Goal: Information Seeking & Learning: Find contact information

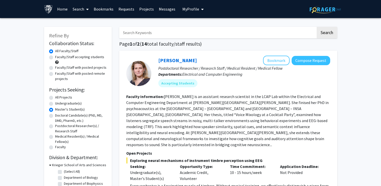
click at [140, 34] on input "Search Keywords" at bounding box center [217, 33] width 197 height 12
type input "pathak"
click at [317, 27] on button "Search" at bounding box center [327, 33] width 21 height 12
radio input "true"
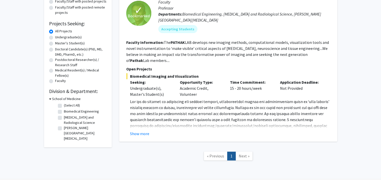
scroll to position [67, 0]
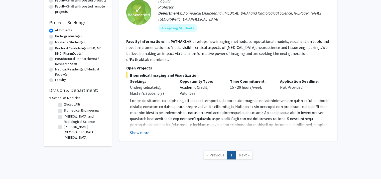
click at [137, 129] on button "Show more" at bounding box center [139, 132] width 19 height 6
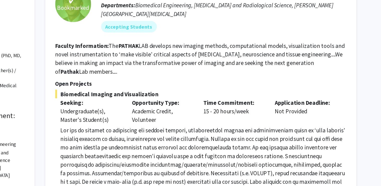
click at [289, 47] on fg-read-more "The PATHAK LAB develops new imaging methods, computational models, visualizatio…" at bounding box center [227, 50] width 203 height 23
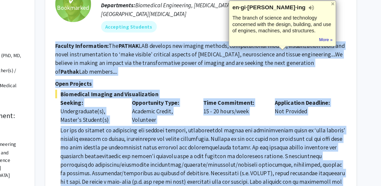
drag, startPoint x: 289, startPoint y: 47, endPoint x: 286, endPoint y: 107, distance: 60.2
click at [286, 107] on fg-search-faculty "✓ Bookmarked [PERSON_NAME] Remove Bookmark Compose Request Faculty Professor De…" at bounding box center [228, 76] width 204 height 177
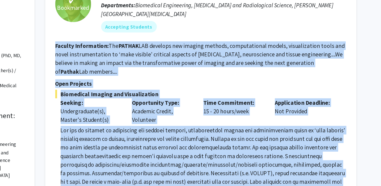
click at [286, 107] on span at bounding box center [229, 127] width 199 height 59
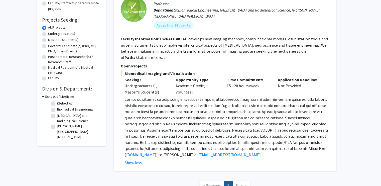
scroll to position [69, 0]
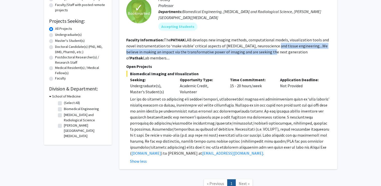
drag, startPoint x: 273, startPoint y: 60, endPoint x: 268, endPoint y: 47, distance: 14.3
click at [268, 47] on fg-read-more "The PATHAK LAB develops new imaging methods, computational models, visualizatio…" at bounding box center [227, 48] width 203 height 23
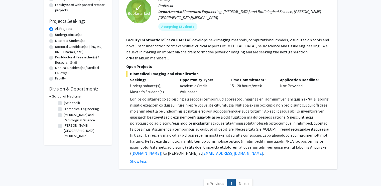
click at [268, 47] on fg-read-more "The PATHAK LAB develops new imaging methods, computational models, visualizatio…" at bounding box center [227, 48] width 203 height 23
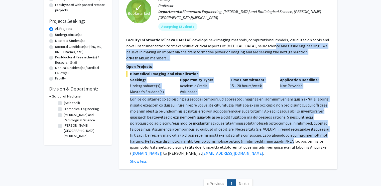
drag, startPoint x: 268, startPoint y: 47, endPoint x: 260, endPoint y: 133, distance: 87.3
click at [260, 133] on fg-search-faculty "✓ Bookmarked [PERSON_NAME] Remove Bookmark Compose Request Faculty Professor De…" at bounding box center [228, 75] width 204 height 177
click at [260, 133] on span at bounding box center [229, 125] width 199 height 59
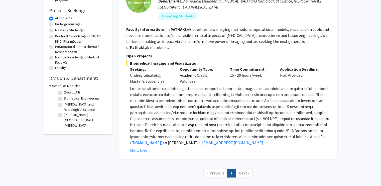
scroll to position [80, 0]
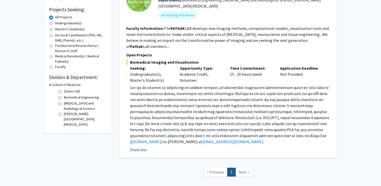
click at [137, 146] on button "Show less" at bounding box center [138, 149] width 17 height 6
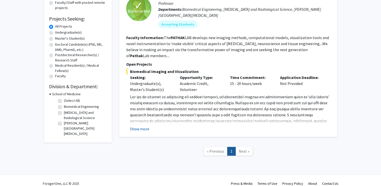
click at [142, 126] on button "Show more" at bounding box center [139, 129] width 19 height 6
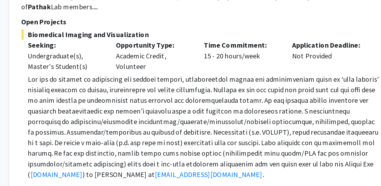
scroll to position [80, 0]
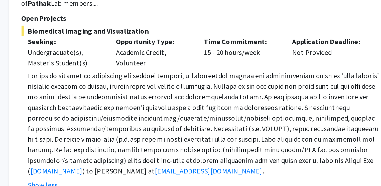
click at [240, 86] on span at bounding box center [229, 114] width 199 height 59
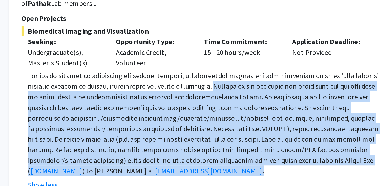
drag, startPoint x: 240, startPoint y: 86, endPoint x: 242, endPoint y: 133, distance: 47.4
click at [242, 133] on p "[DOMAIN_NAME] ) to [PERSON_NAME] at [EMAIL_ADDRESS][DOMAIN_NAME] ." at bounding box center [230, 114] width 200 height 60
drag, startPoint x: 242, startPoint y: 133, endPoint x: 241, endPoint y: 86, distance: 47.3
click at [241, 86] on p "[DOMAIN_NAME] ) to [PERSON_NAME] at [EMAIL_ADDRESS][DOMAIN_NAME] ." at bounding box center [230, 114] width 200 height 60
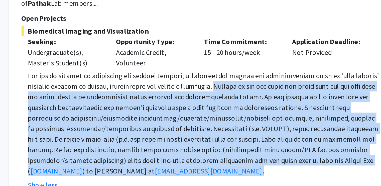
click at [241, 86] on span at bounding box center [229, 114] width 199 height 59
drag, startPoint x: 241, startPoint y: 86, endPoint x: 245, endPoint y: 134, distance: 48.5
click at [245, 134] on p "[DOMAIN_NAME] ) to [PERSON_NAME] at [EMAIL_ADDRESS][DOMAIN_NAME] ." at bounding box center [230, 114] width 200 height 60
drag, startPoint x: 245, startPoint y: 134, endPoint x: 242, endPoint y: 88, distance: 46.2
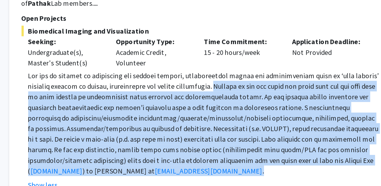
click at [242, 88] on p "[DOMAIN_NAME] ) to [PERSON_NAME] at [EMAIL_ADDRESS][DOMAIN_NAME] ." at bounding box center [230, 114] width 200 height 60
click at [242, 88] on span at bounding box center [229, 114] width 199 height 59
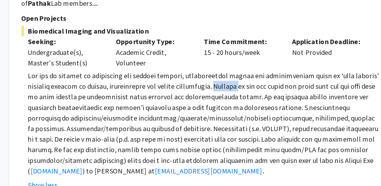
click at [242, 88] on span at bounding box center [229, 114] width 199 height 59
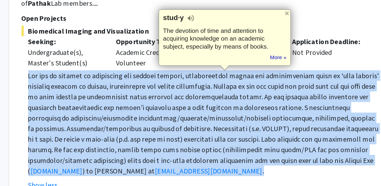
drag, startPoint x: 242, startPoint y: 88, endPoint x: 247, endPoint y: 132, distance: 44.1
click at [247, 132] on p "[DOMAIN_NAME] ) to [PERSON_NAME] at [EMAIL_ADDRESS][DOMAIN_NAME] ." at bounding box center [230, 114] width 200 height 60
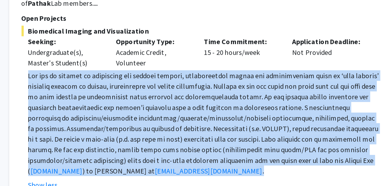
click at [247, 132] on p "[DOMAIN_NAME] ) to [PERSON_NAME] at [EMAIL_ADDRESS][DOMAIN_NAME] ." at bounding box center [230, 114] width 200 height 60
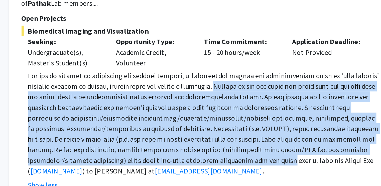
drag, startPoint x: 247, startPoint y: 132, endPoint x: 242, endPoint y: 86, distance: 46.6
click at [242, 86] on p "[DOMAIN_NAME] ) to [PERSON_NAME] at [EMAIL_ADDRESS][DOMAIN_NAME] ." at bounding box center [230, 114] width 200 height 60
click at [242, 86] on span at bounding box center [229, 114] width 199 height 59
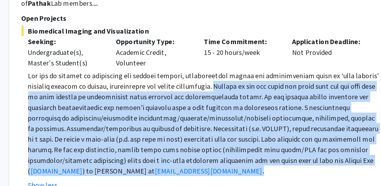
drag, startPoint x: 242, startPoint y: 86, endPoint x: 247, endPoint y: 136, distance: 50.5
click at [247, 136] on p "[DOMAIN_NAME] ) to [PERSON_NAME] at [EMAIL_ADDRESS][DOMAIN_NAME] ." at bounding box center [230, 114] width 200 height 60
drag, startPoint x: 247, startPoint y: 136, endPoint x: 240, endPoint y: 86, distance: 51.0
click at [240, 86] on p "[DOMAIN_NAME] ) to [PERSON_NAME] at [EMAIL_ADDRESS][DOMAIN_NAME] ." at bounding box center [230, 114] width 200 height 60
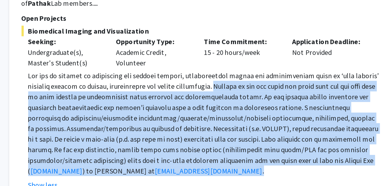
click at [240, 86] on span at bounding box center [229, 114] width 199 height 59
drag, startPoint x: 240, startPoint y: 86, endPoint x: 241, endPoint y: 134, distance: 48.8
click at [241, 134] on p "[DOMAIN_NAME] ) to [PERSON_NAME] at [EMAIL_ADDRESS][DOMAIN_NAME] ." at bounding box center [230, 114] width 200 height 60
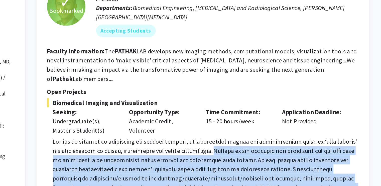
scroll to position [75, 0]
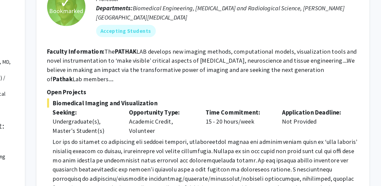
click at [176, 34] on b "PATHAK" at bounding box center [178, 33] width 14 height 5
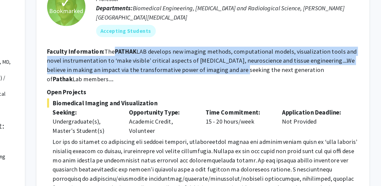
drag, startPoint x: 176, startPoint y: 34, endPoint x: 245, endPoint y: 44, distance: 70.1
click at [245, 44] on fg-read-more "The PATHAK LAB develops new imaging methods, computational models, visualizatio…" at bounding box center [227, 42] width 203 height 23
click at [279, 36] on section "Faculty Information: The PATHAK LAB develops new imaging methods, computational…" at bounding box center [228, 43] width 204 height 24
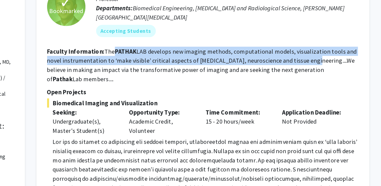
drag, startPoint x: 279, startPoint y: 36, endPoint x: 182, endPoint y: 32, distance: 96.7
click at [182, 32] on section "Faculty Information: The PATHAK LAB develops new imaging methods, computational…" at bounding box center [228, 43] width 204 height 24
drag, startPoint x: 182, startPoint y: 32, endPoint x: 175, endPoint y: 34, distance: 7.9
click at [175, 34] on b "PATHAK" at bounding box center [178, 33] width 14 height 5
drag, startPoint x: 175, startPoint y: 34, endPoint x: 193, endPoint y: 34, distance: 18.8
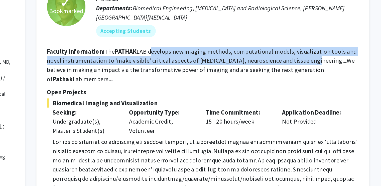
click at [193, 34] on fg-read-more "The PATHAK LAB develops new imaging methods, computational models, visualizatio…" at bounding box center [227, 42] width 203 height 23
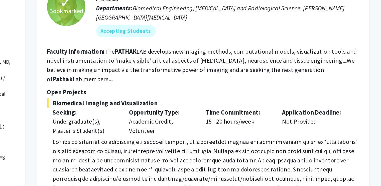
click at [176, 34] on b "PATHAK" at bounding box center [178, 33] width 14 height 5
drag, startPoint x: 176, startPoint y: 34, endPoint x: 187, endPoint y: 34, distance: 11.5
click at [187, 34] on fg-read-more "The PATHAK LAB develops new imaging methods, computational models, visualizatio…" at bounding box center [227, 42] width 203 height 23
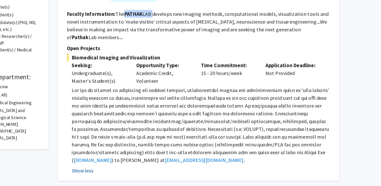
click at [139, 152] on button "Show less" at bounding box center [138, 155] width 17 height 6
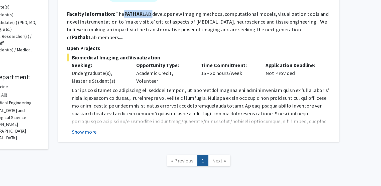
click at [144, 126] on button "Show more" at bounding box center [139, 129] width 19 height 6
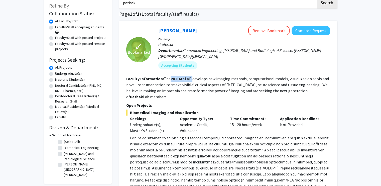
scroll to position [31, 0]
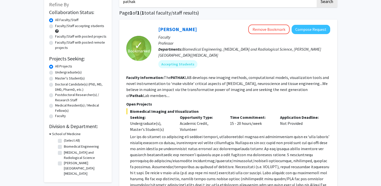
click at [55, 77] on label "Master's Student(s)" at bounding box center [70, 78] width 30 height 5
click at [55, 77] on input "Master's Student(s)" at bounding box center [56, 77] width 3 height 3
radio input "true"
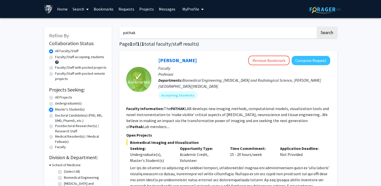
scroll to position [71, 0]
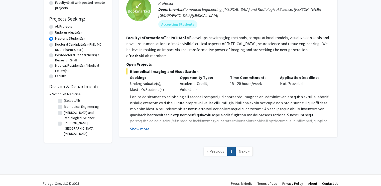
click at [138, 126] on button "Show more" at bounding box center [139, 129] width 19 height 6
